Goal: Transaction & Acquisition: Purchase product/service

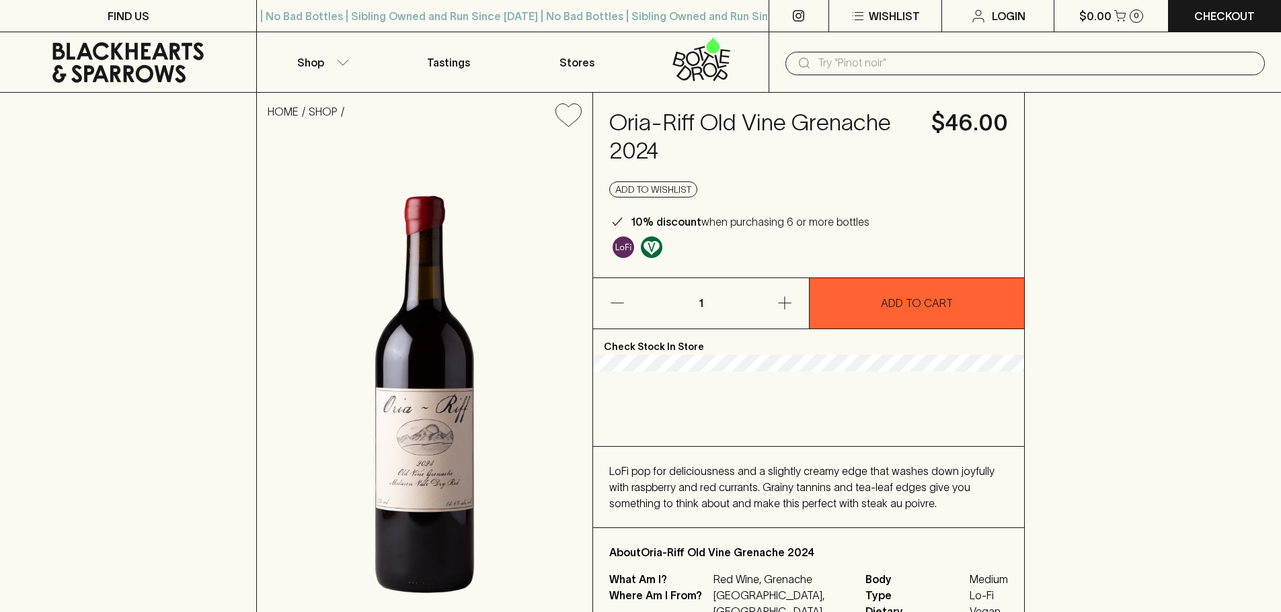
click at [833, 493] on div "LoFi pop for deliciousness and a slightly creamy edge that washes down joyfully…" at bounding box center [808, 487] width 399 height 48
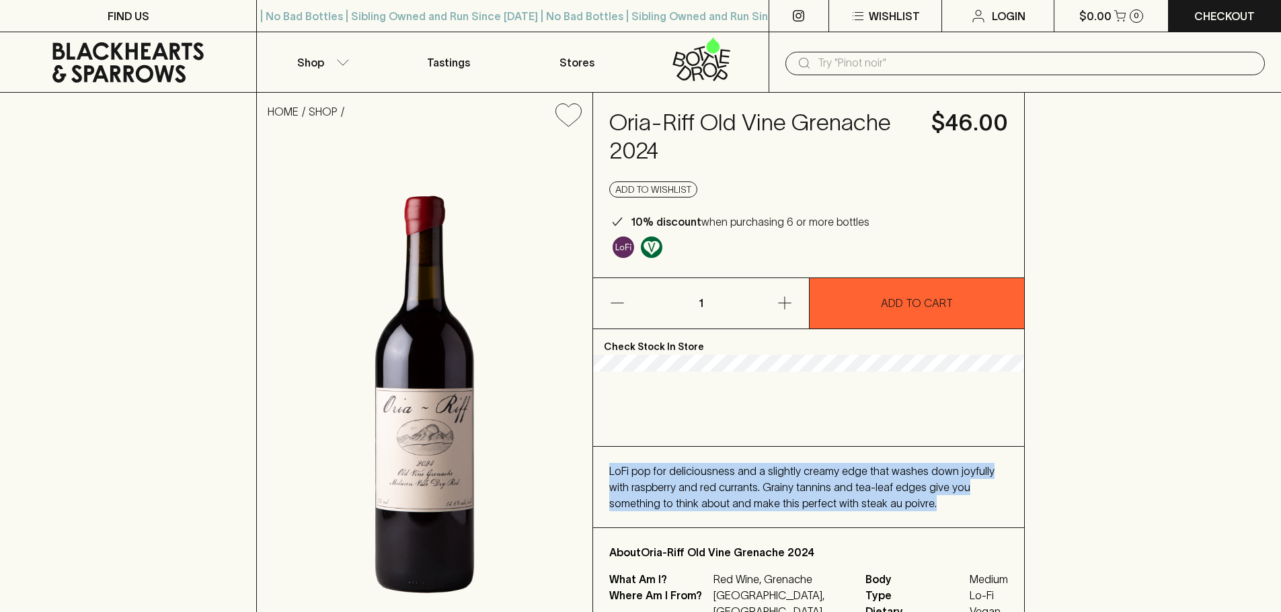
click at [833, 493] on div "LoFi pop for deliciousness and a slightly creamy edge that washes down joyfully…" at bounding box center [808, 487] width 399 height 48
click at [858, 483] on span "LoFi pop for deliciousness and a slightly creamy edge that washes down joyfully…" at bounding box center [801, 487] width 385 height 44
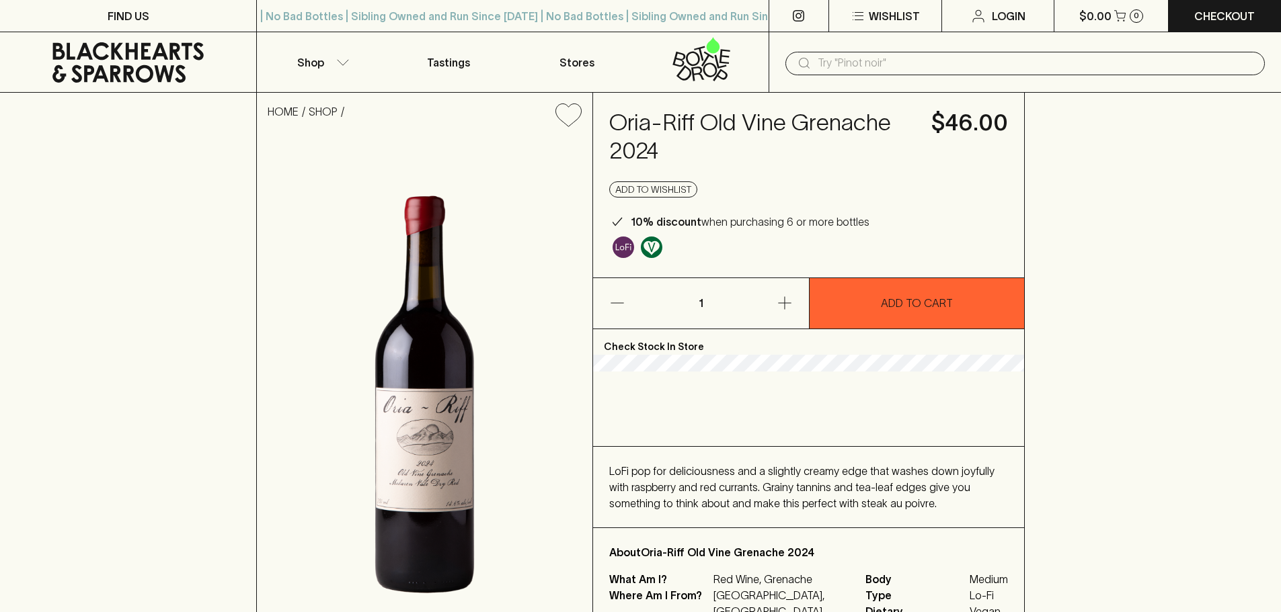
click at [866, 475] on span "LoFi pop for deliciousness and a slightly creamy edge that washes down joyfully…" at bounding box center [801, 487] width 385 height 44
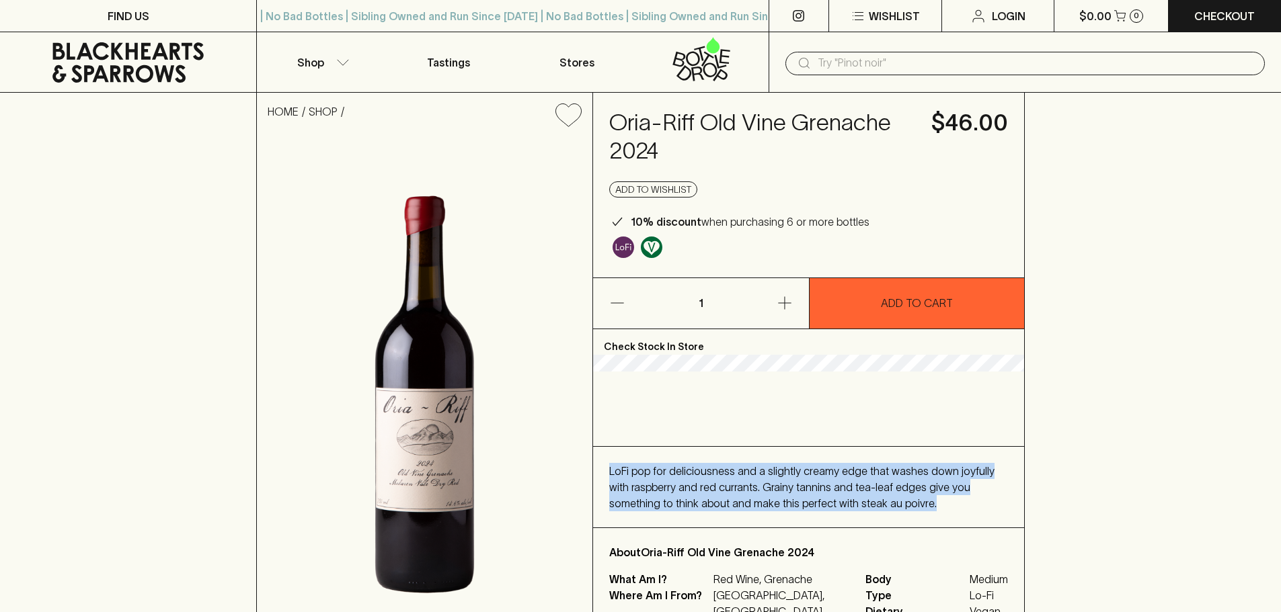
click at [866, 475] on span "LoFi pop for deliciousness and a slightly creamy edge that washes down joyfully…" at bounding box center [801, 487] width 385 height 44
click at [866, 487] on span "LoFi pop for deliciousness and a slightly creamy edge that washes down joyfully…" at bounding box center [801, 487] width 385 height 44
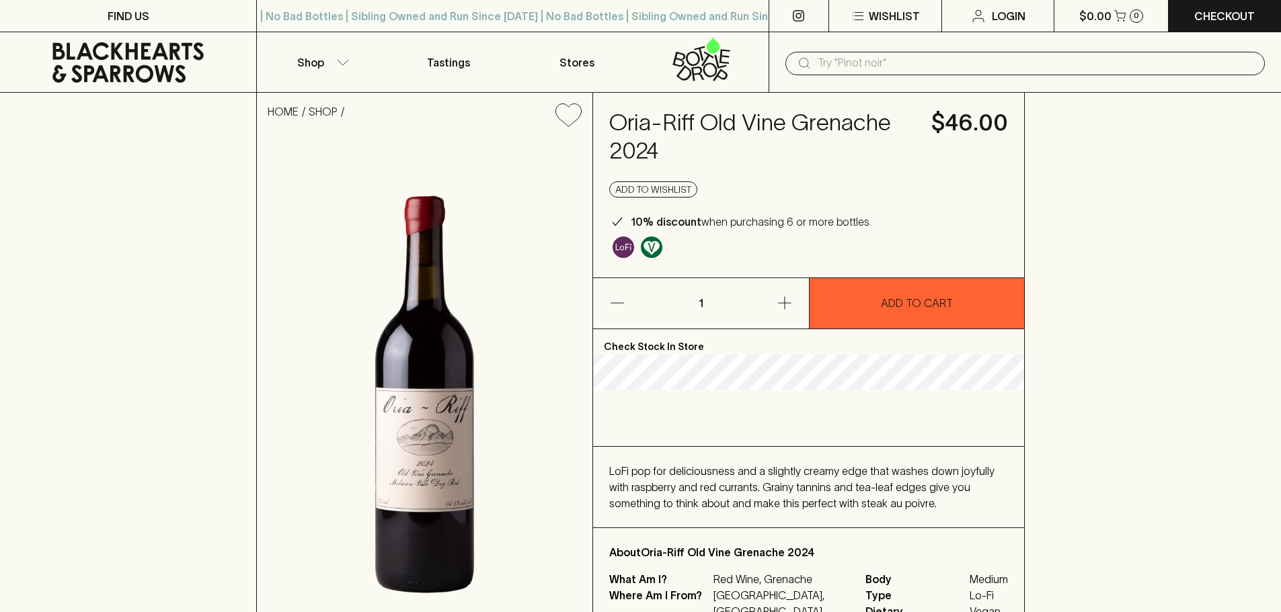
click at [786, 489] on span "LoFi pop for deliciousness and a slightly creamy edge that washes down joyfully…" at bounding box center [801, 487] width 385 height 44
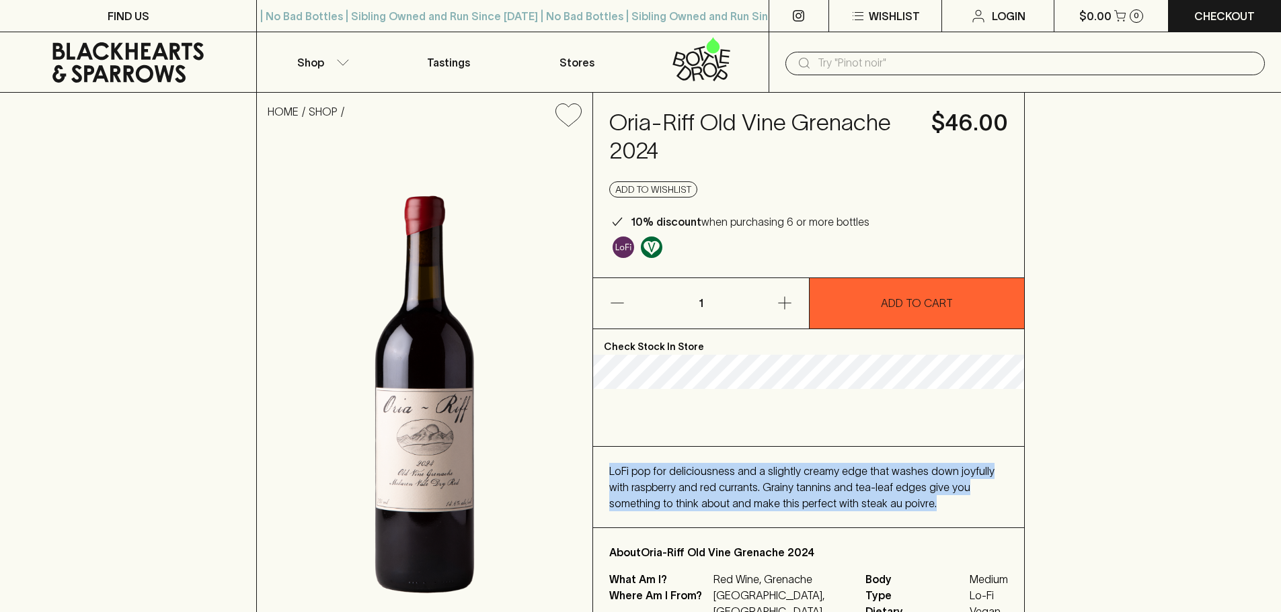
click at [786, 489] on span "LoFi pop for deliciousness and a slightly creamy edge that washes down joyfully…" at bounding box center [801, 487] width 385 height 44
click at [820, 482] on div "LoFi pop for deliciousness and a slightly creamy edge that washes down joyfully…" at bounding box center [808, 487] width 399 height 48
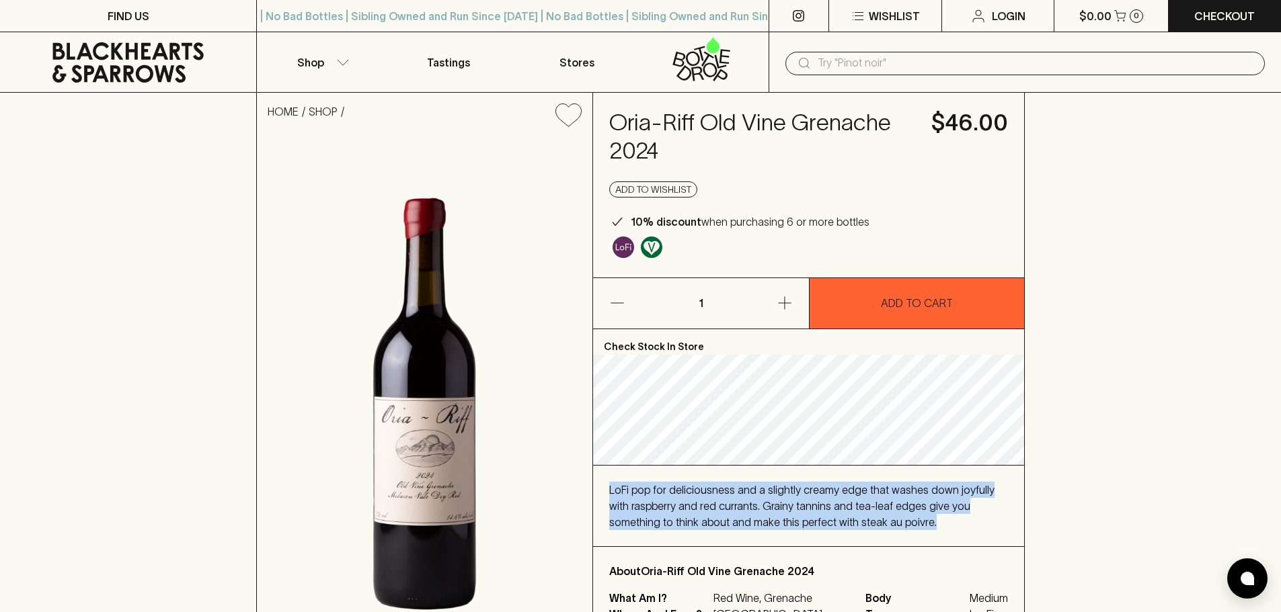
click at [782, 500] on span "LoFi pop for deliciousness and a slightly creamy edge that washes down joyfully…" at bounding box center [801, 506] width 385 height 44
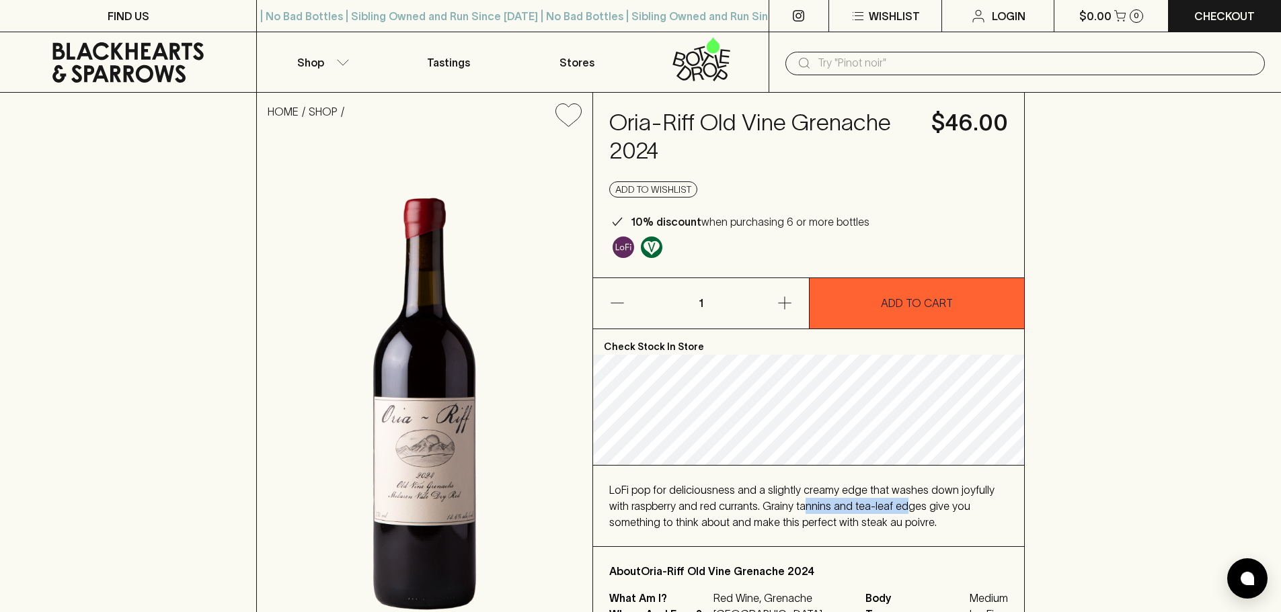
drag, startPoint x: 776, startPoint y: 504, endPoint x: 878, endPoint y: 505, distance: 101.5
click at [878, 505] on span "LoFi pop for deliciousness and a slightly creamy edge that washes down joyfully…" at bounding box center [801, 506] width 385 height 44
click at [892, 504] on span "LoFi pop for deliciousness and a slightly creamy edge that washes down joyfully…" at bounding box center [801, 506] width 385 height 44
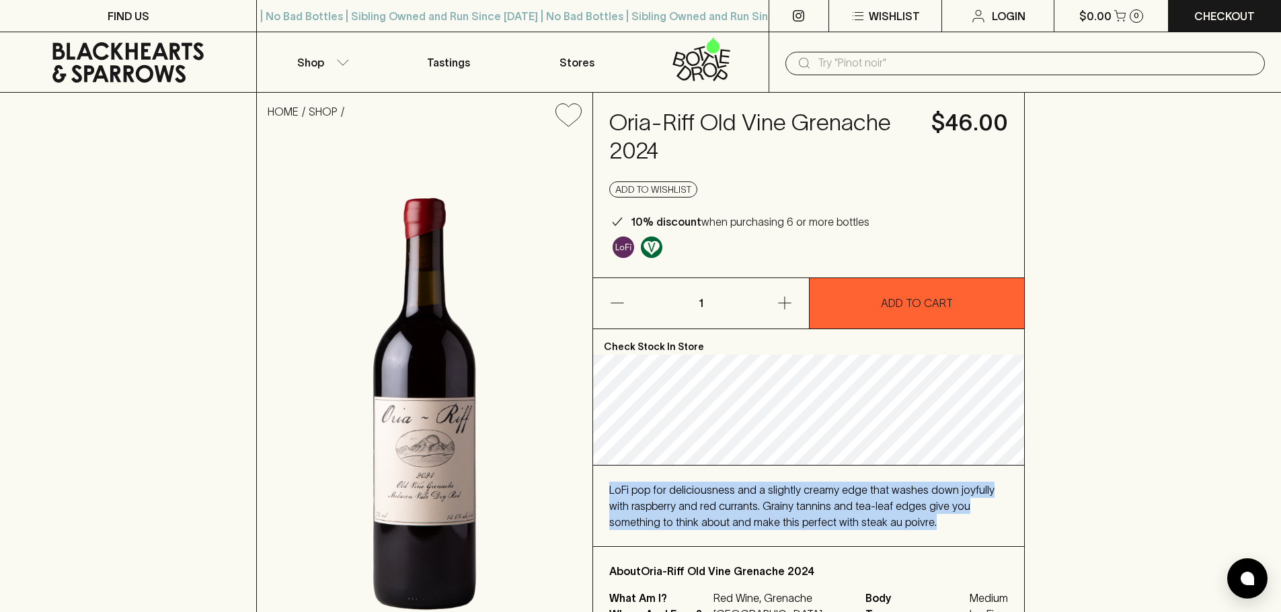
click at [892, 504] on span "LoFi pop for deliciousness and a slightly creamy edge that washes down joyfully…" at bounding box center [801, 506] width 385 height 44
click at [1037, 513] on div "HOME SHOP Oria-Riff Old Vine Grenache 2024 $46.00 Add to wishlist 10% discount …" at bounding box center [640, 382] width 1281 height 579
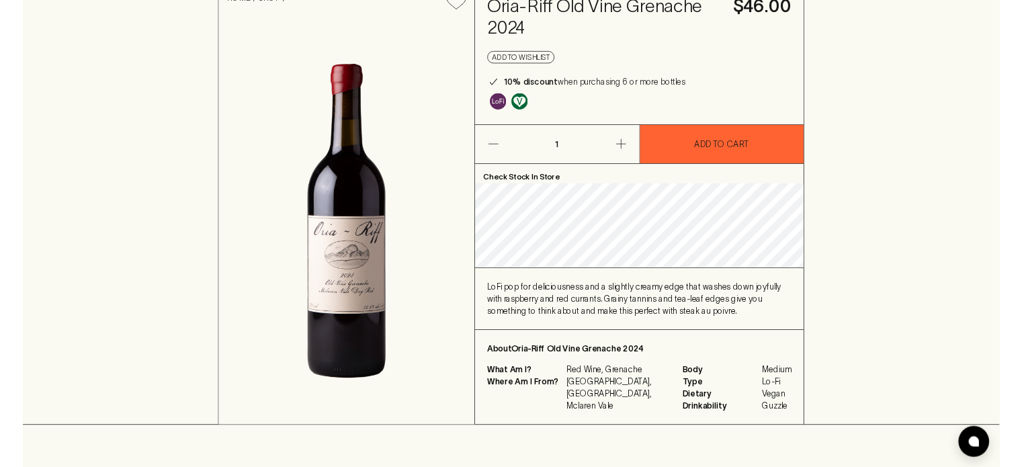
scroll to position [134, 0]
